Goal: Entertainment & Leisure: Consume media (video, audio)

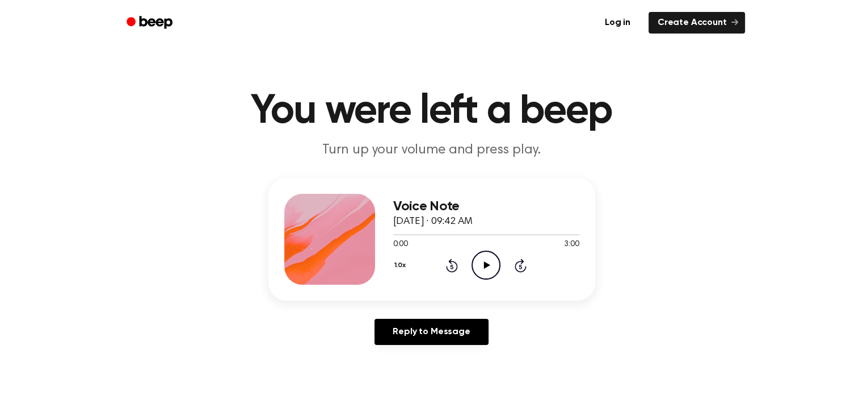
click at [493, 261] on icon "Play Audio" at bounding box center [486, 264] width 29 height 29
click at [163, 86] on main "You were left a beep Turn up your volume and press play. Voice Note [DATE] · 09…" at bounding box center [431, 350] width 863 height 700
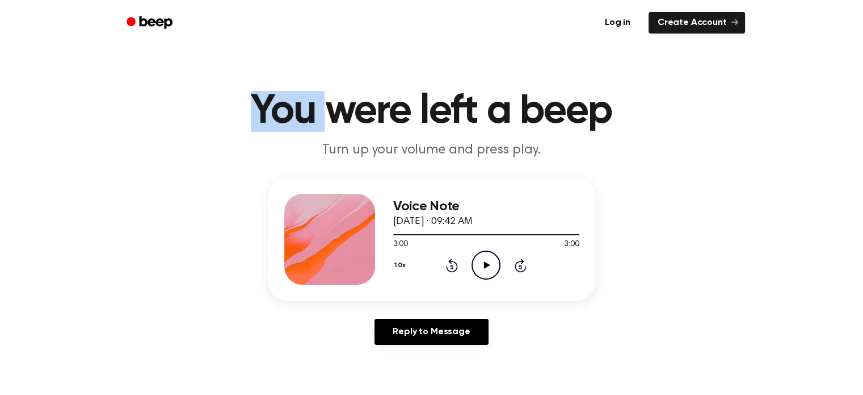
click at [163, 86] on main "You were left a beep Turn up your volume and press play. Voice Note [DATE] · 09…" at bounding box center [431, 350] width 863 height 700
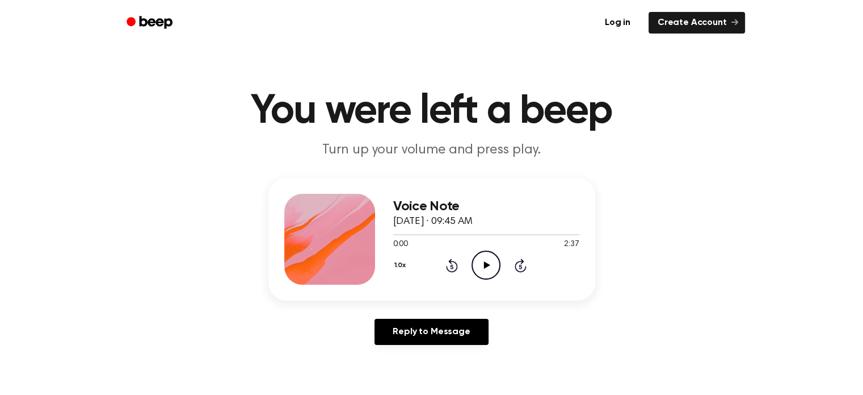
click at [484, 263] on icon at bounding box center [487, 264] width 6 height 7
